Goal: Check status: Check status

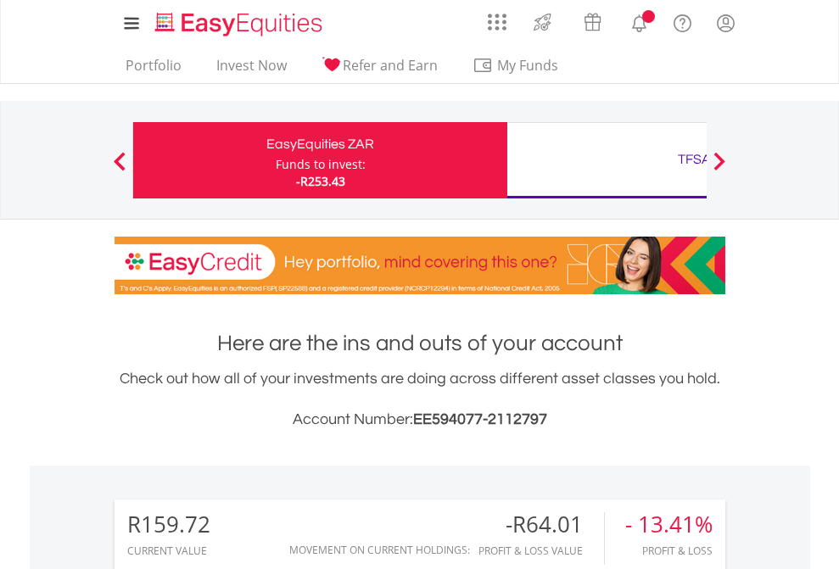
scroll to position [163, 266]
click at [276, 160] on div "Funds to invest:" at bounding box center [321, 164] width 90 height 17
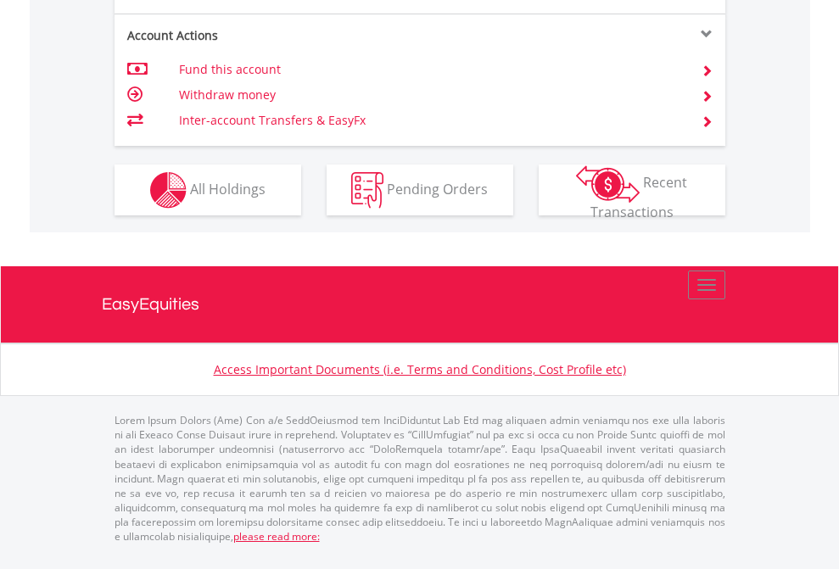
scroll to position [1592, 0]
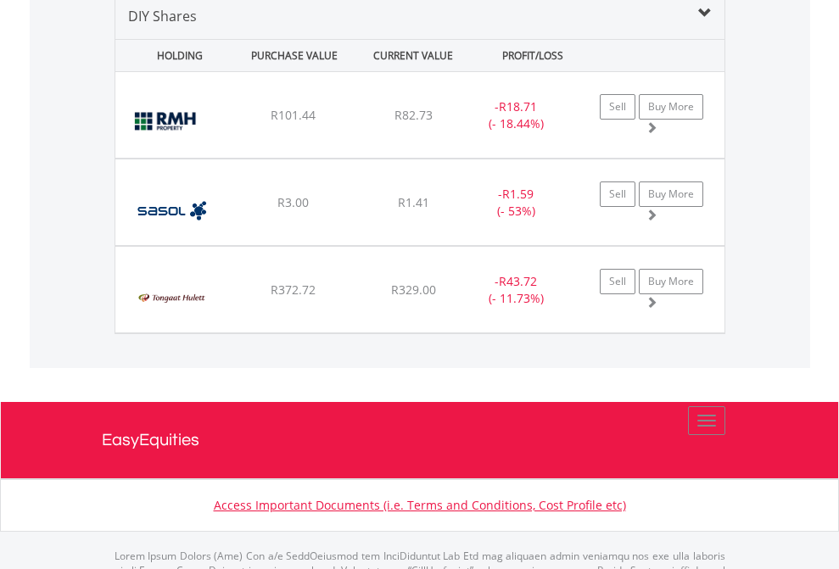
scroll to position [1640, 0]
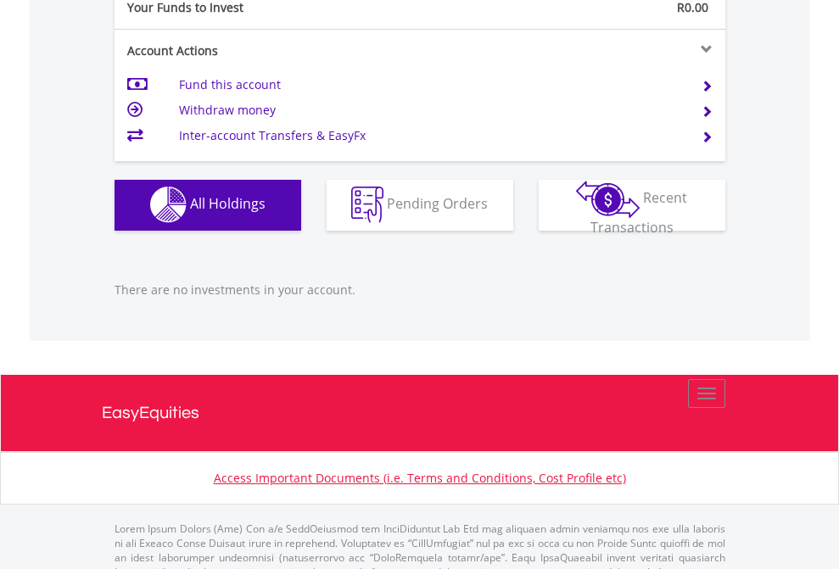
scroll to position [1680, 0]
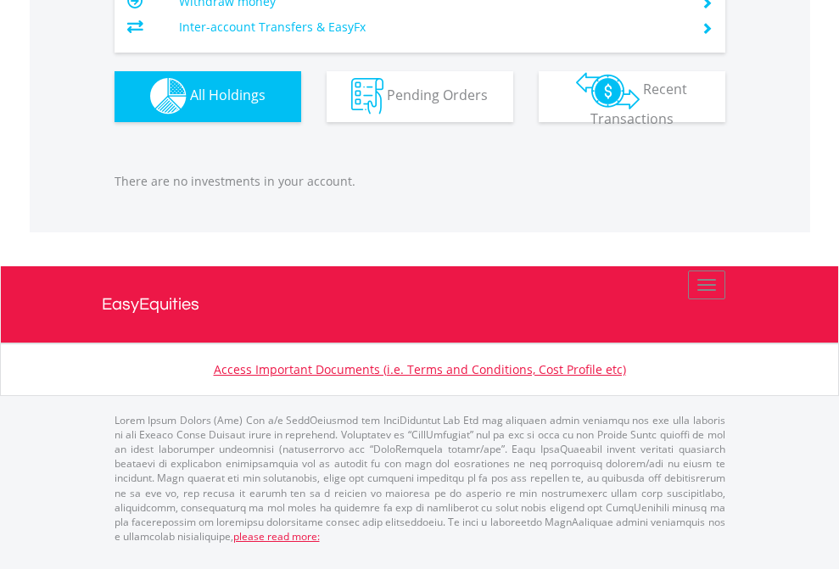
scroll to position [163, 266]
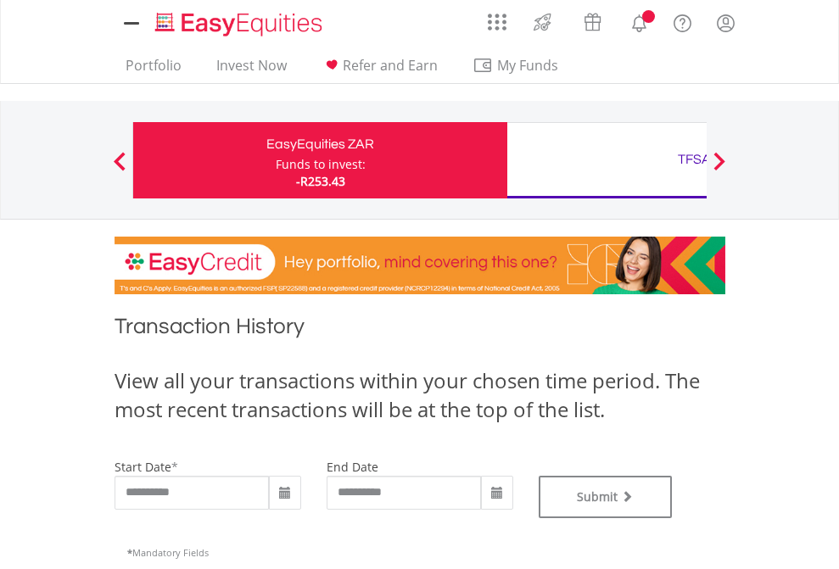
type input "**********"
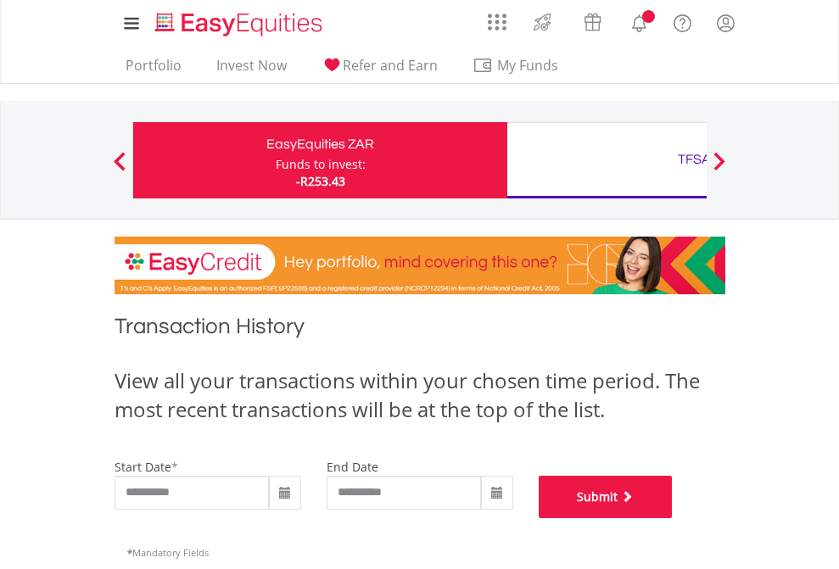
click at [673, 518] on button "Submit" at bounding box center [606, 497] width 134 height 42
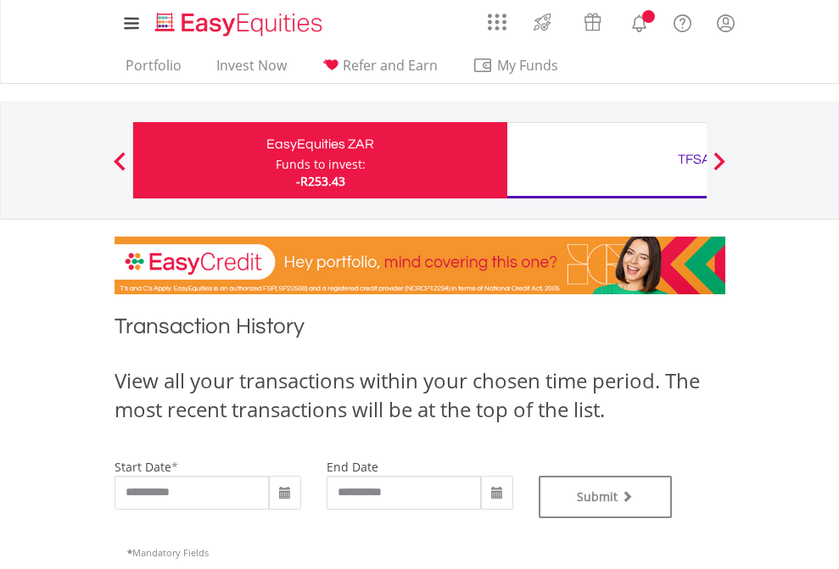
click at [606, 160] on div "TFSA" at bounding box center [694, 160] width 354 height 24
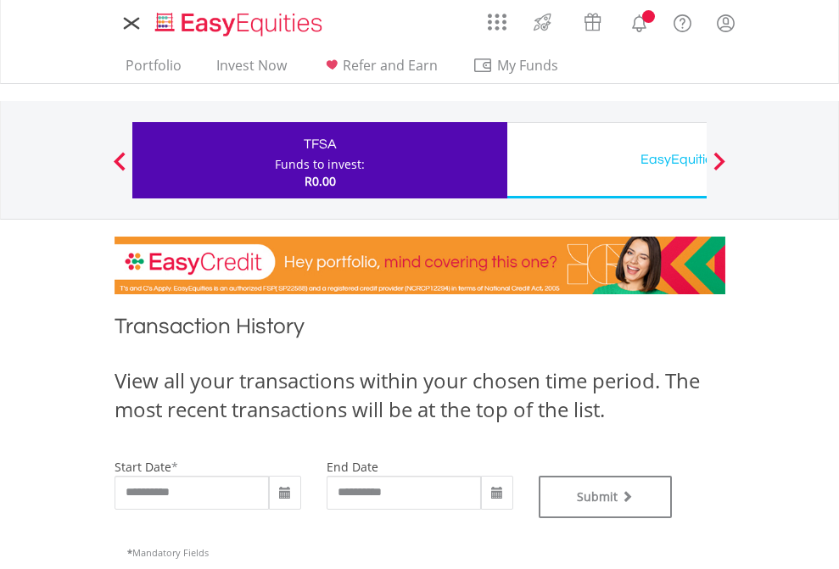
type input "**********"
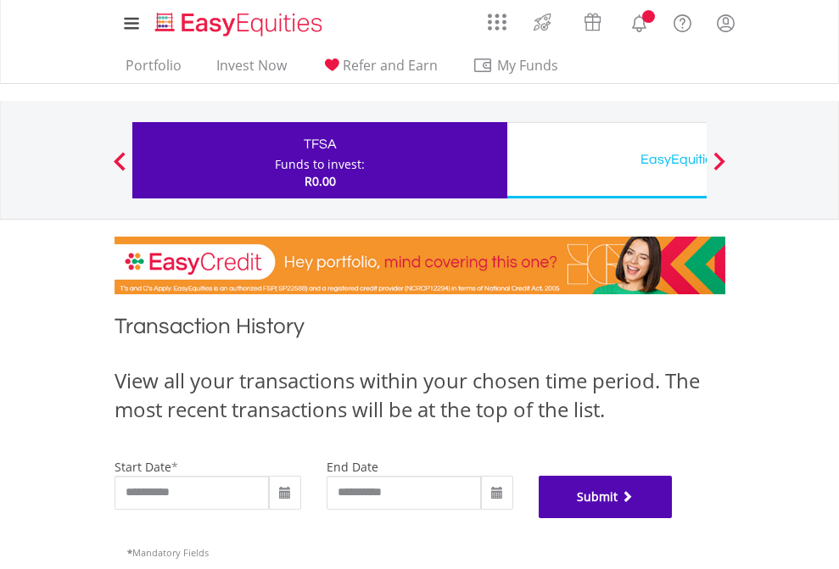
click at [673, 518] on button "Submit" at bounding box center [606, 497] width 134 height 42
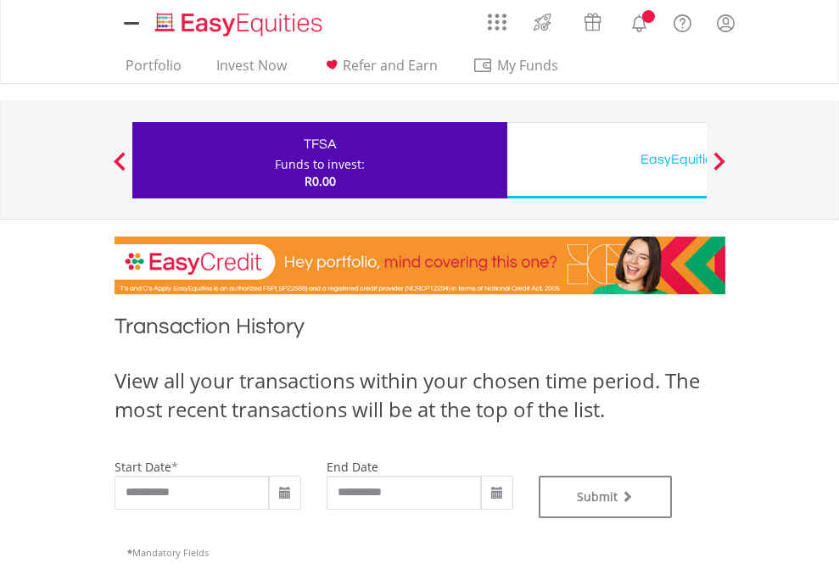
click at [606, 160] on div "EasyEquities USD" at bounding box center [694, 160] width 354 height 24
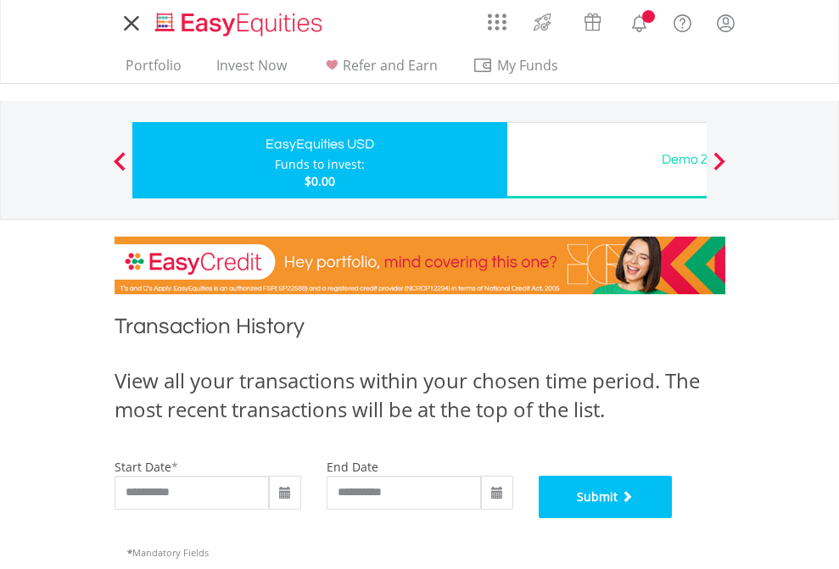
click at [673, 518] on button "Submit" at bounding box center [606, 497] width 134 height 42
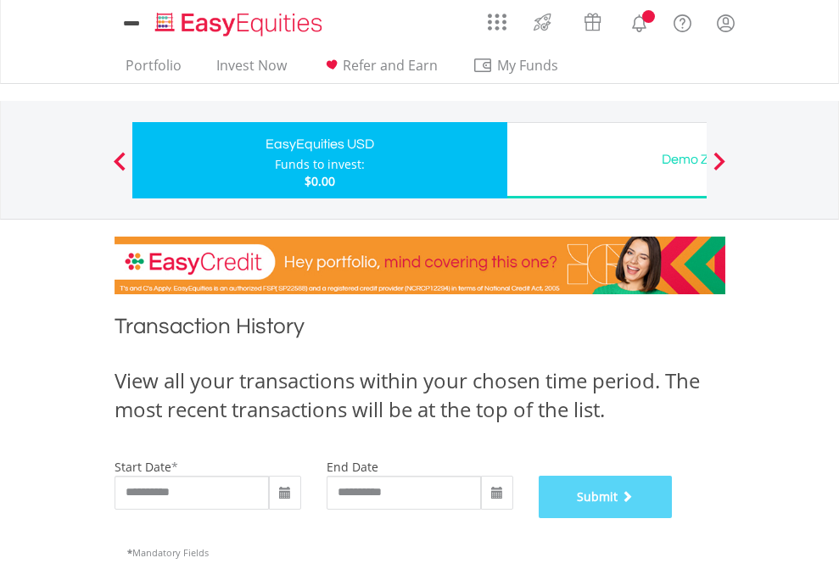
scroll to position [688, 0]
